Goal: Information Seeking & Learning: Learn about a topic

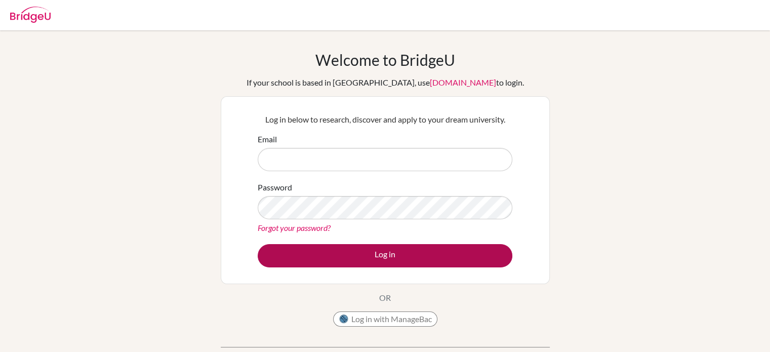
type input "[EMAIL_ADDRESS][DOMAIN_NAME]"
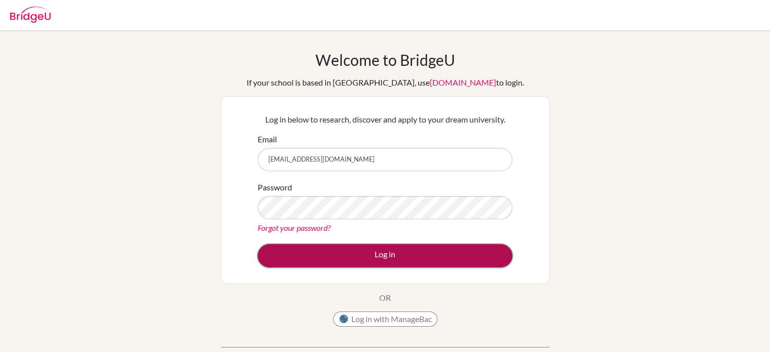
click at [436, 248] on button "Log in" at bounding box center [385, 255] width 255 height 23
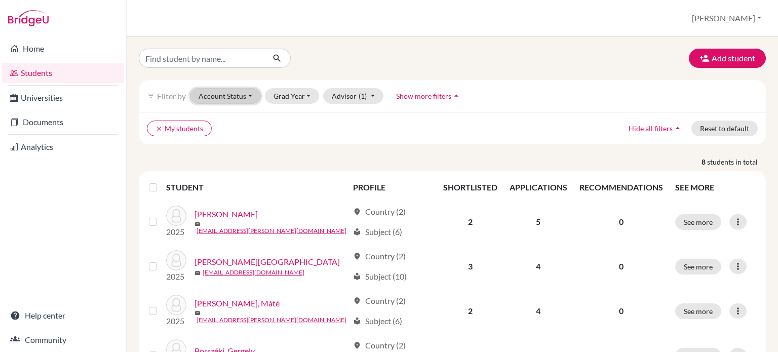
click at [247, 99] on button "Account Status" at bounding box center [225, 96] width 71 height 16
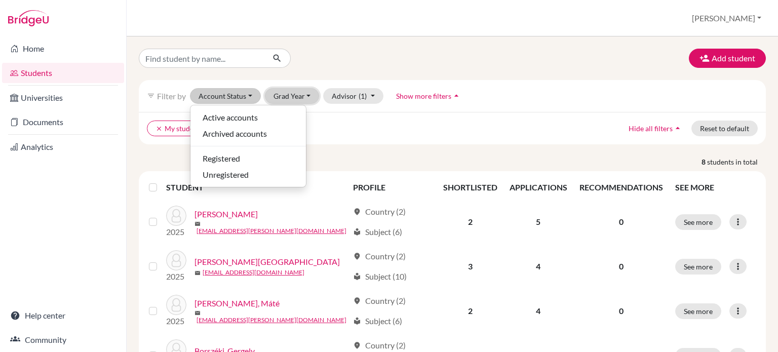
click at [289, 90] on button "Grad Year" at bounding box center [292, 96] width 55 height 16
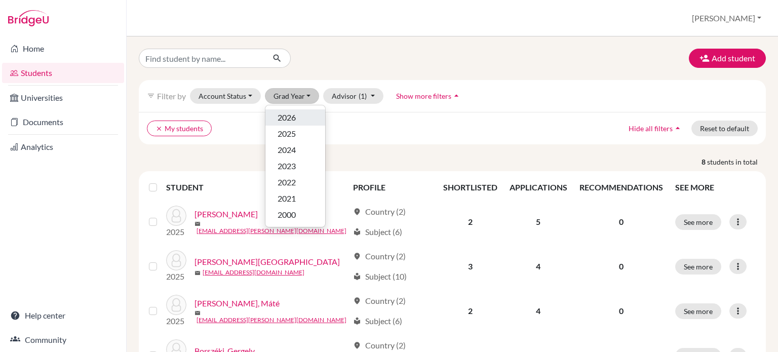
click at [289, 116] on span "2026" at bounding box center [287, 117] width 18 height 12
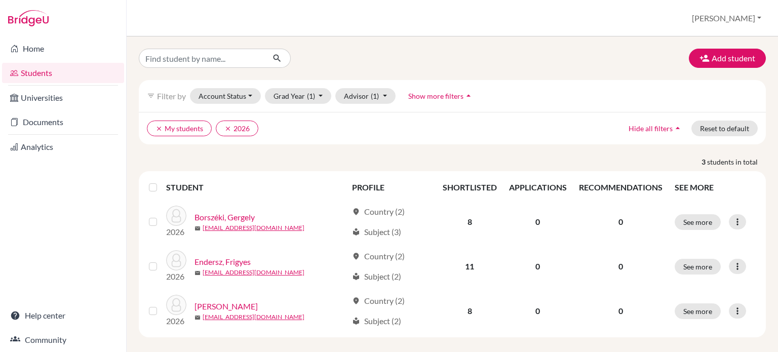
scroll to position [9, 0]
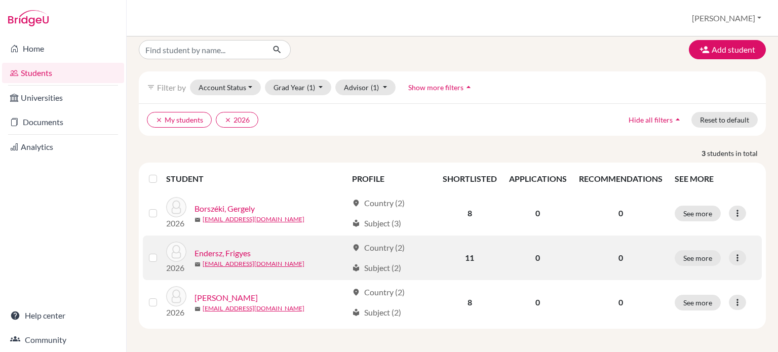
click at [227, 255] on link "Endersz, Frigyes" at bounding box center [222, 253] width 56 height 12
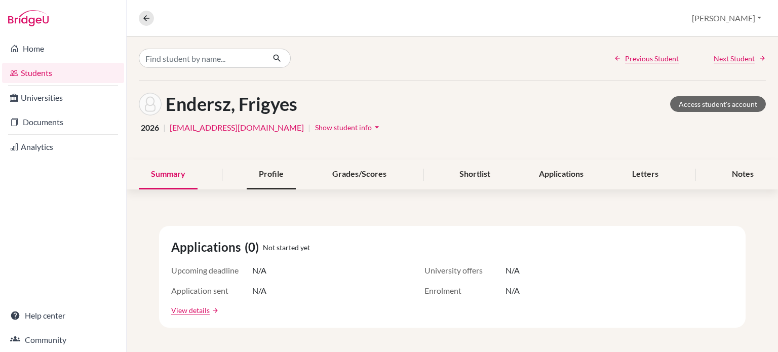
click at [275, 179] on div "Profile" at bounding box center [271, 175] width 49 height 30
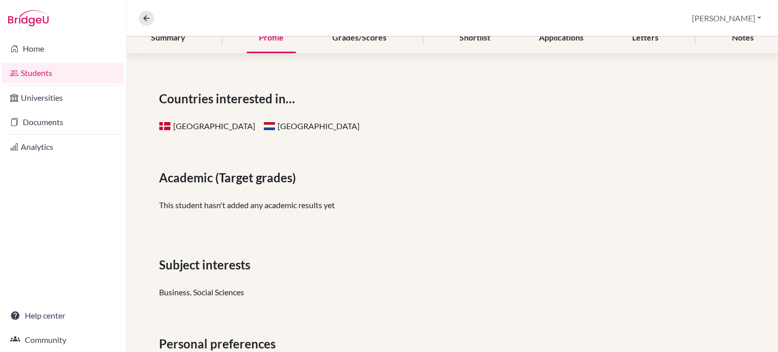
scroll to position [113, 0]
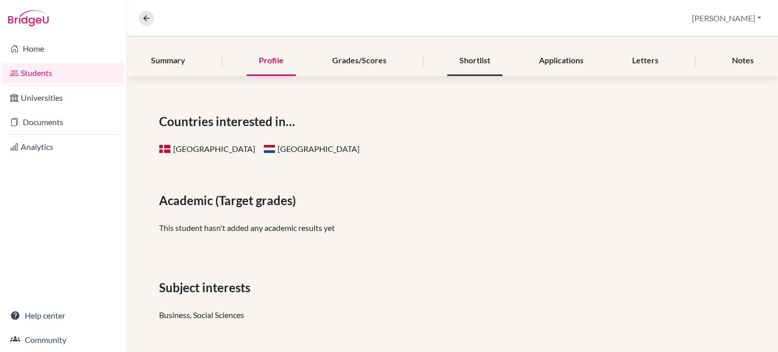
click at [480, 65] on div "Shortlist" at bounding box center [474, 61] width 55 height 30
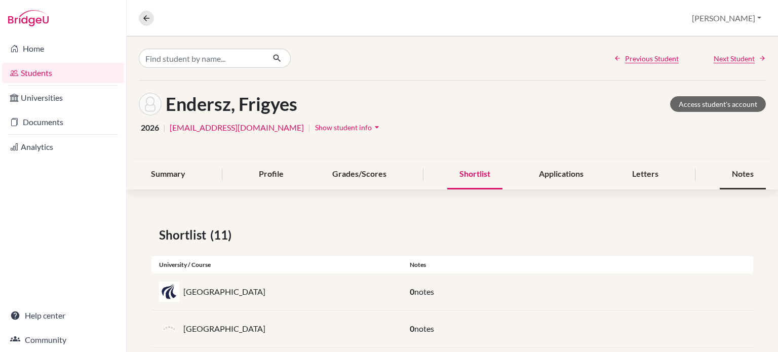
click at [731, 180] on div "Notes" at bounding box center [743, 175] width 46 height 30
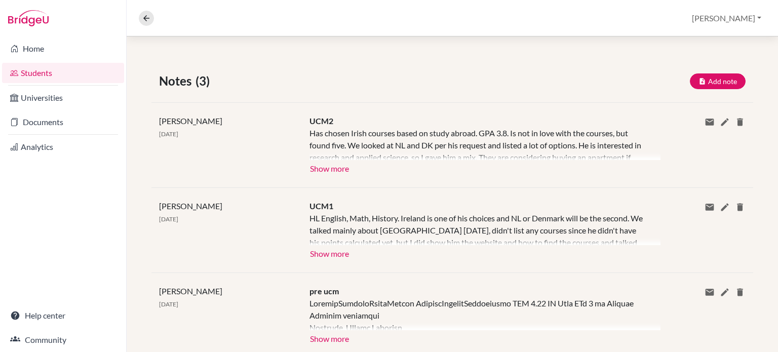
scroll to position [182, 0]
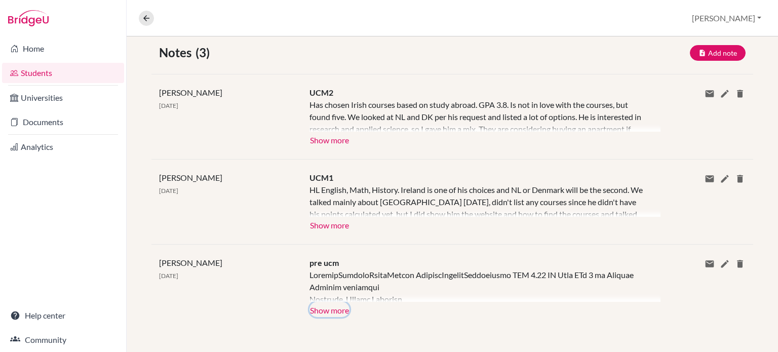
click at [319, 309] on button "Show more" at bounding box center [329, 309] width 40 height 15
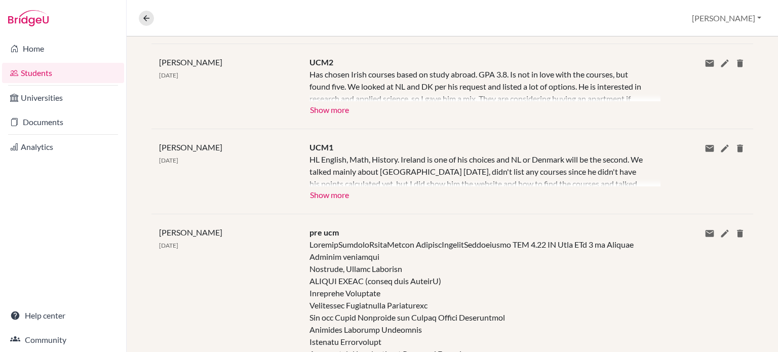
scroll to position [212, 0]
click at [337, 199] on button "Show more" at bounding box center [329, 194] width 40 height 15
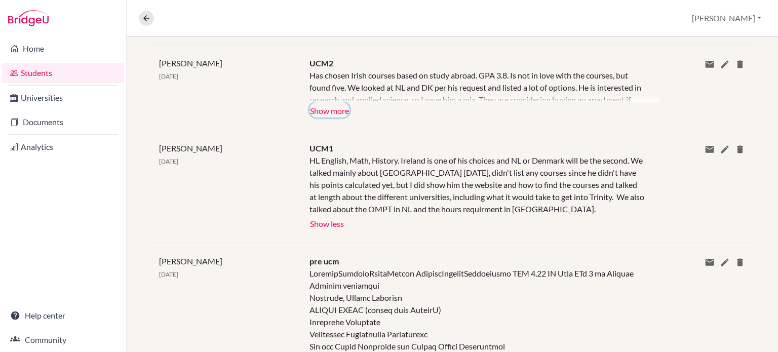
click at [322, 111] on button "Show more" at bounding box center [329, 109] width 40 height 15
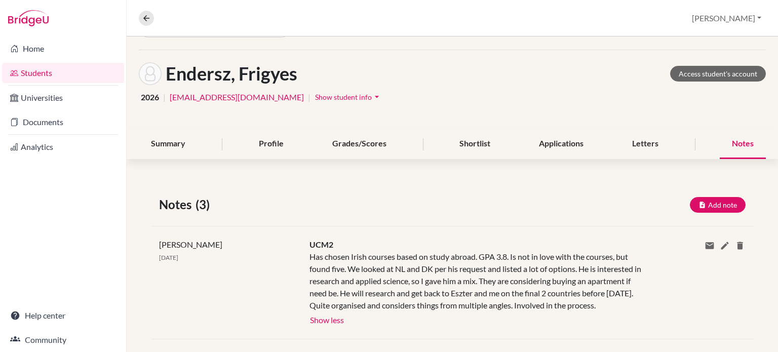
scroll to position [0, 0]
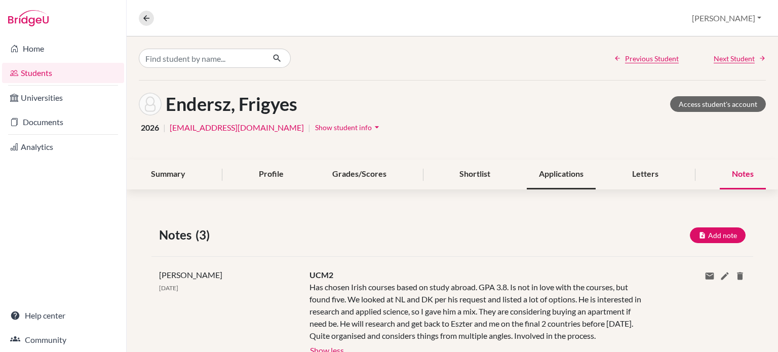
click at [580, 172] on div "Applications" at bounding box center [561, 175] width 69 height 30
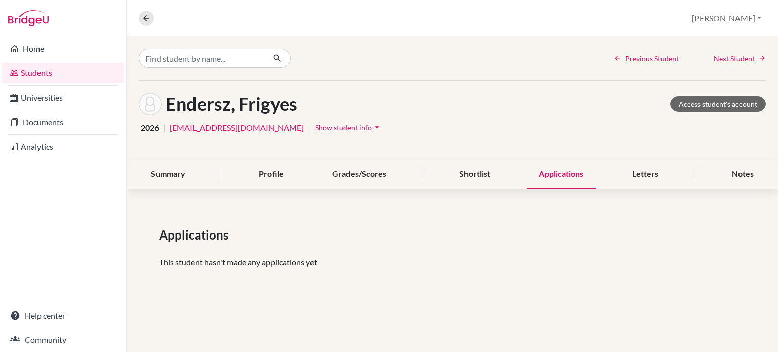
click at [508, 170] on div "Summary Profile Grades/Scores Shortlist Applications Letters Notes" at bounding box center [452, 175] width 627 height 30
click at [489, 170] on div "Shortlist" at bounding box center [474, 175] width 55 height 30
